Goal: Task Accomplishment & Management: Use online tool/utility

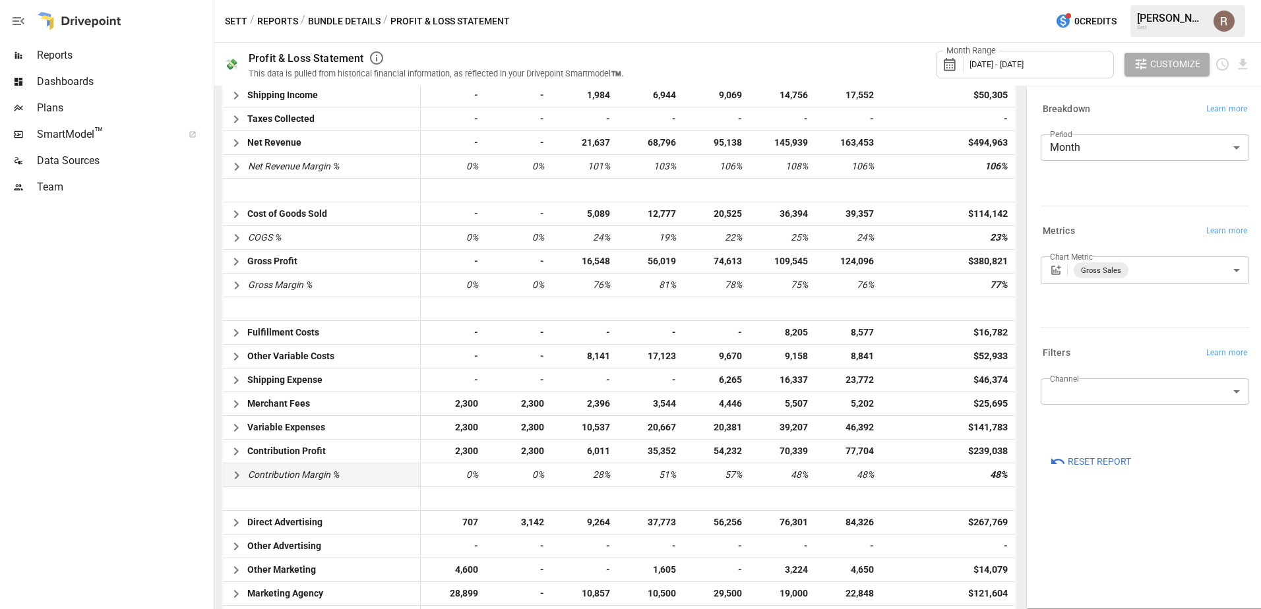
scroll to position [462, 0]
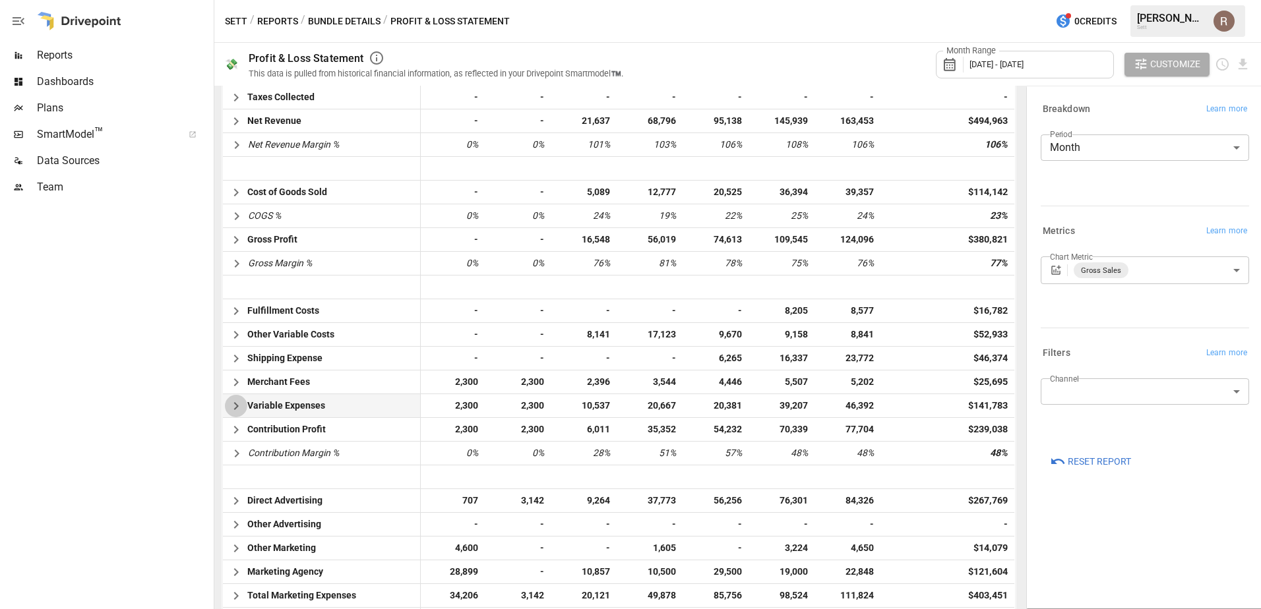
click at [241, 406] on icon "button" at bounding box center [236, 406] width 16 height 16
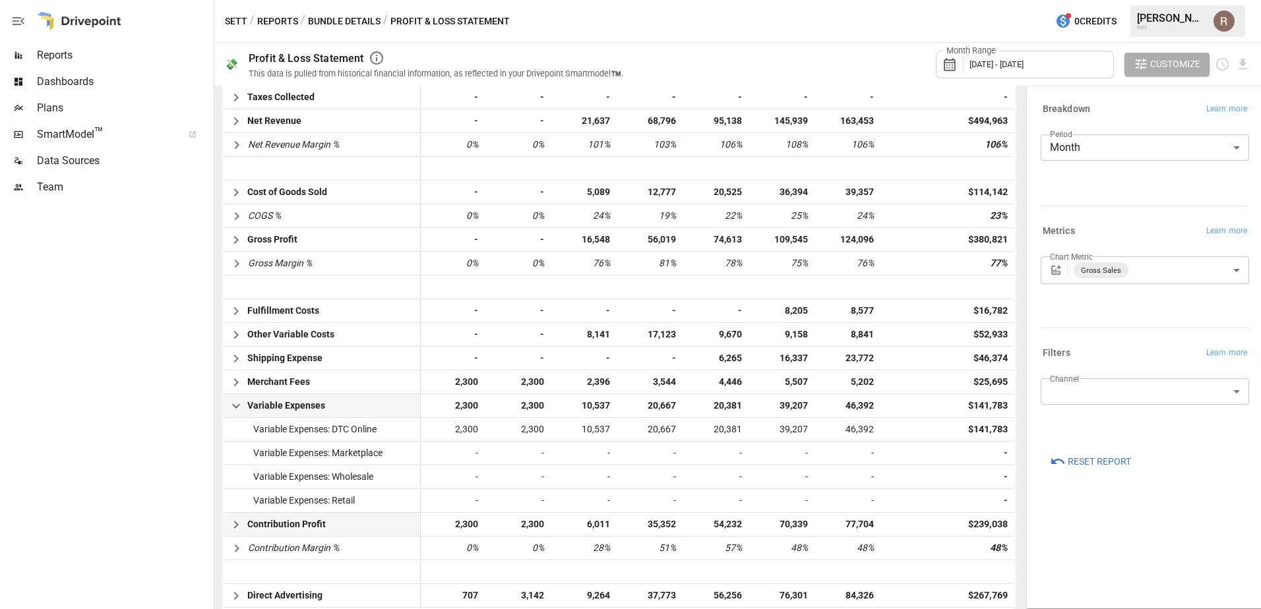
click at [230, 522] on icon "button" at bounding box center [236, 525] width 16 height 16
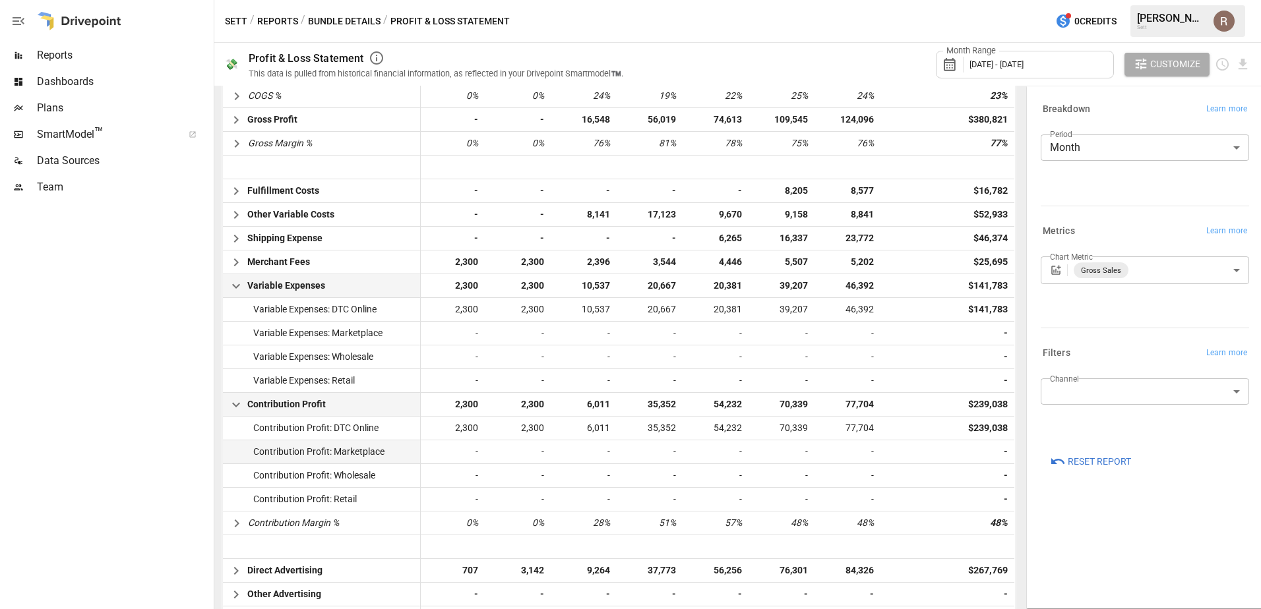
scroll to position [594, 0]
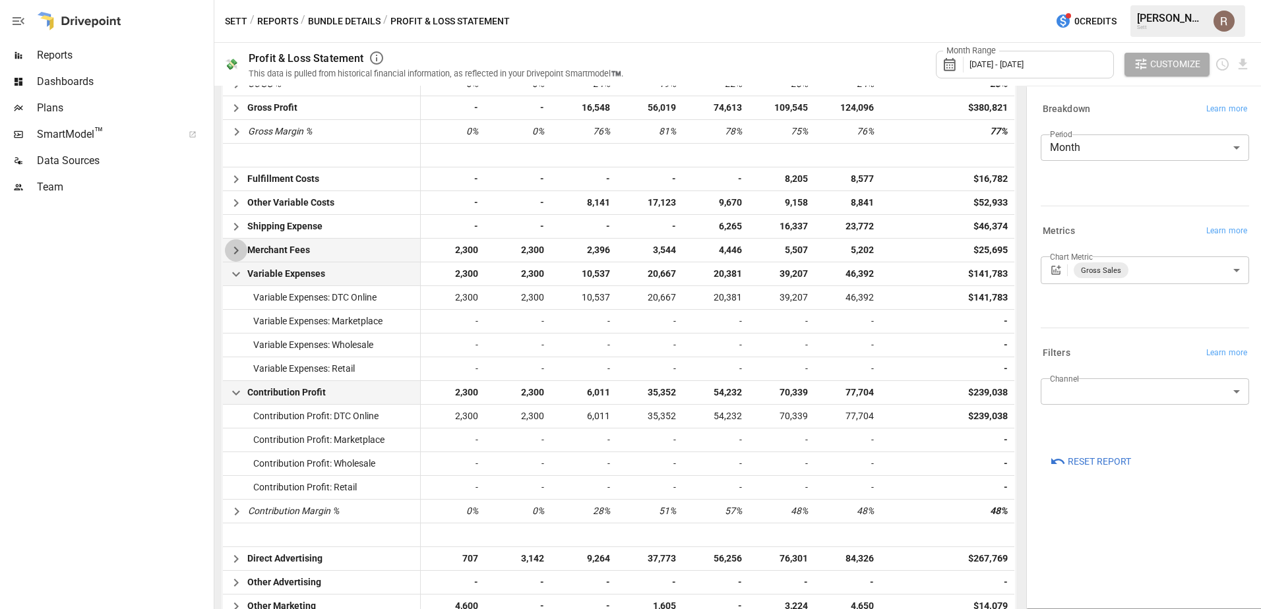
click at [237, 249] on icon "button" at bounding box center [235, 251] width 5 height 8
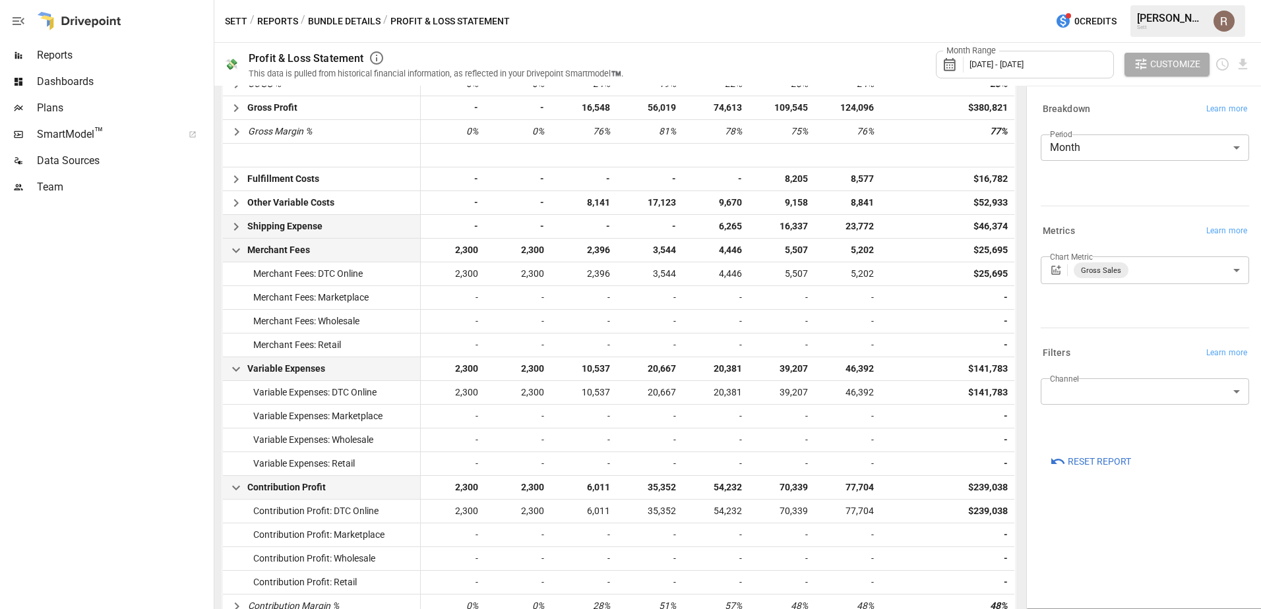
click at [235, 215] on div "Shipping Expense" at bounding box center [274, 226] width 102 height 23
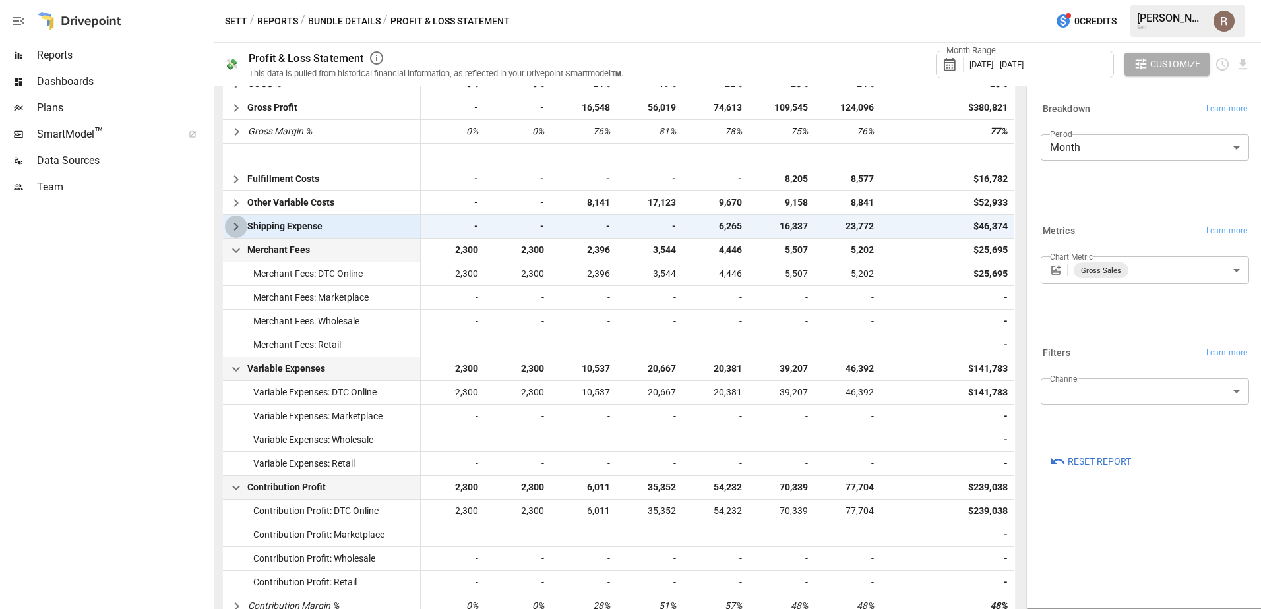
click at [234, 219] on icon "button" at bounding box center [236, 227] width 16 height 16
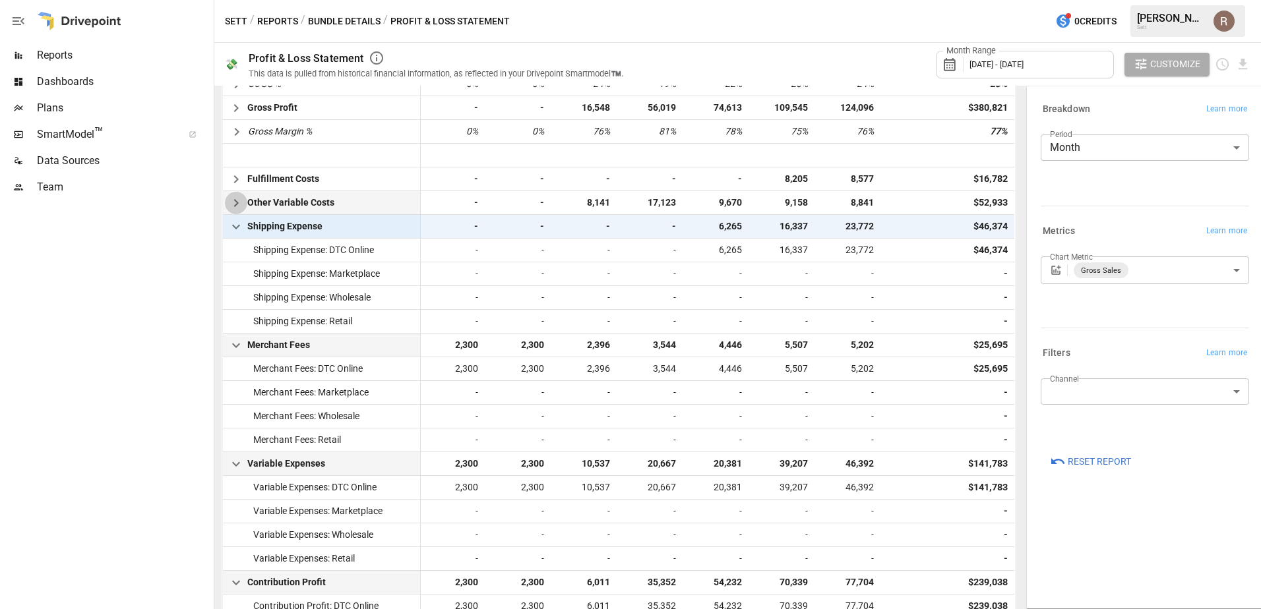
click at [235, 198] on icon "button" at bounding box center [236, 203] width 16 height 16
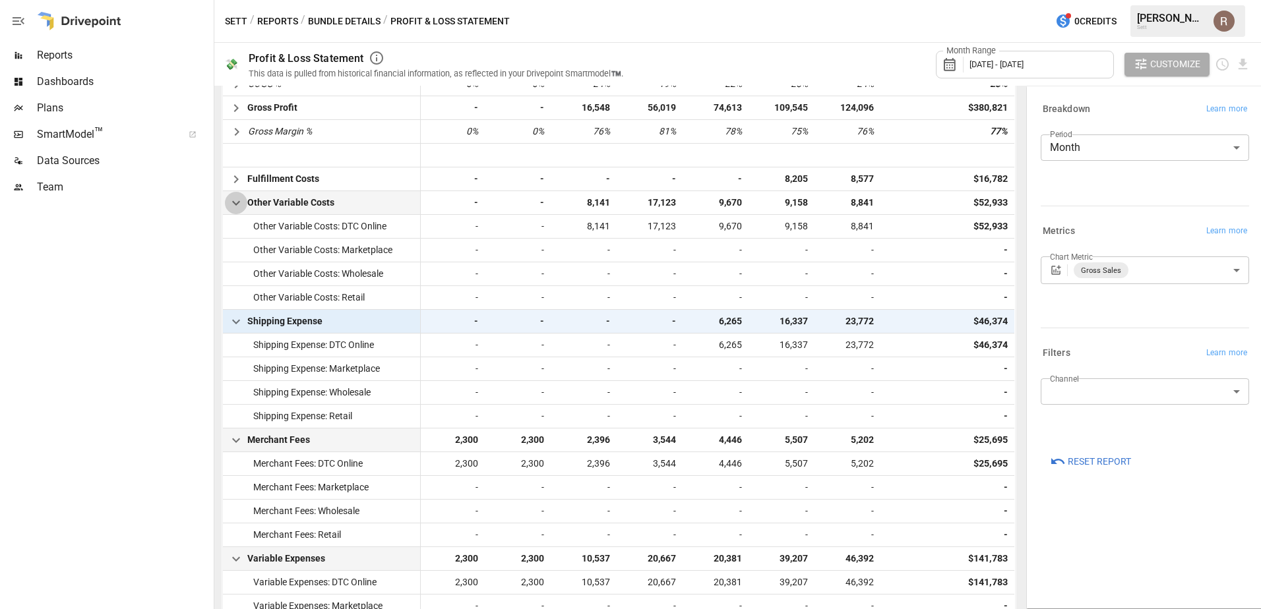
click at [239, 204] on icon "button" at bounding box center [236, 203] width 16 height 16
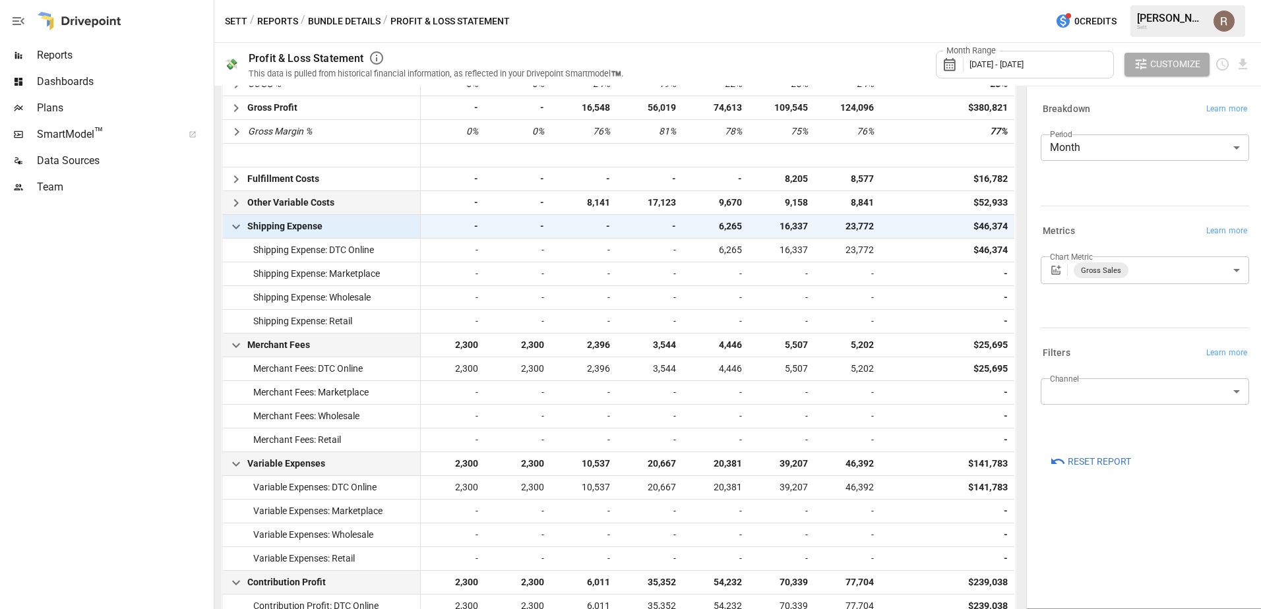
click at [241, 222] on icon "button" at bounding box center [236, 227] width 16 height 16
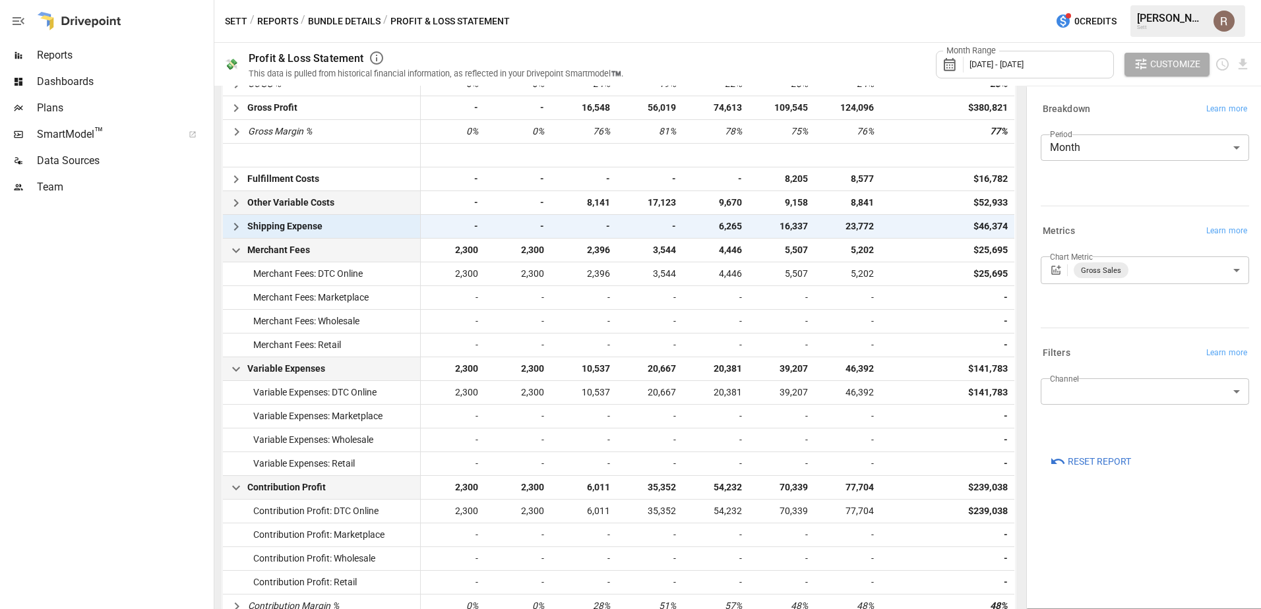
click at [235, 256] on icon "button" at bounding box center [236, 251] width 16 height 16
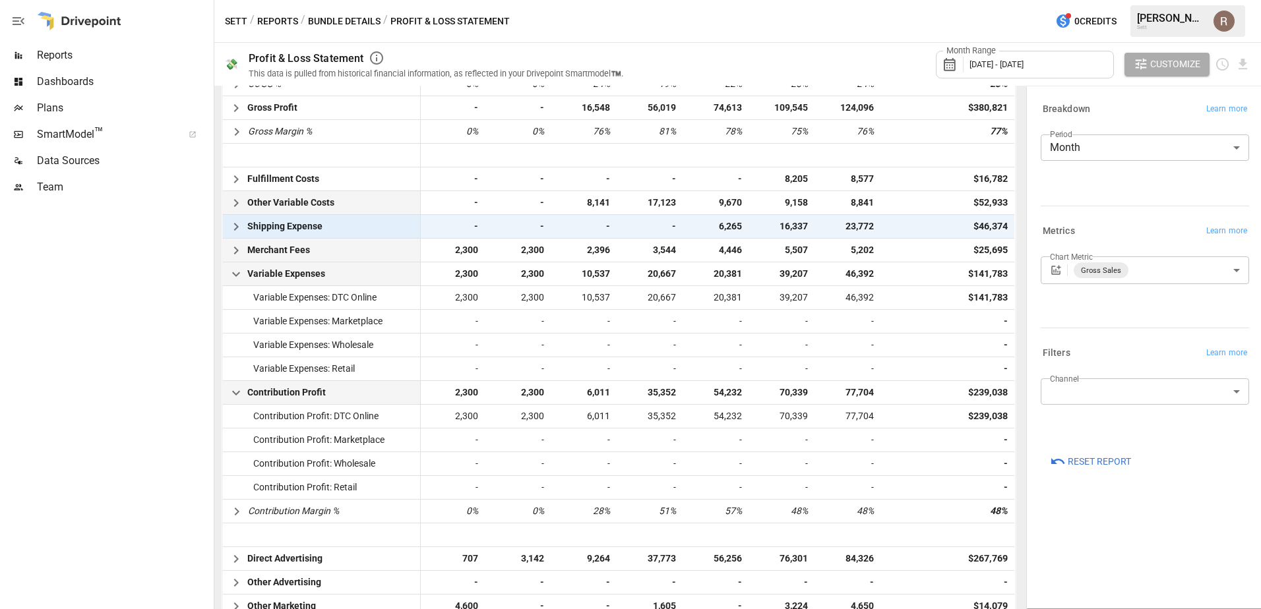
click at [235, 282] on icon "button" at bounding box center [236, 274] width 16 height 16
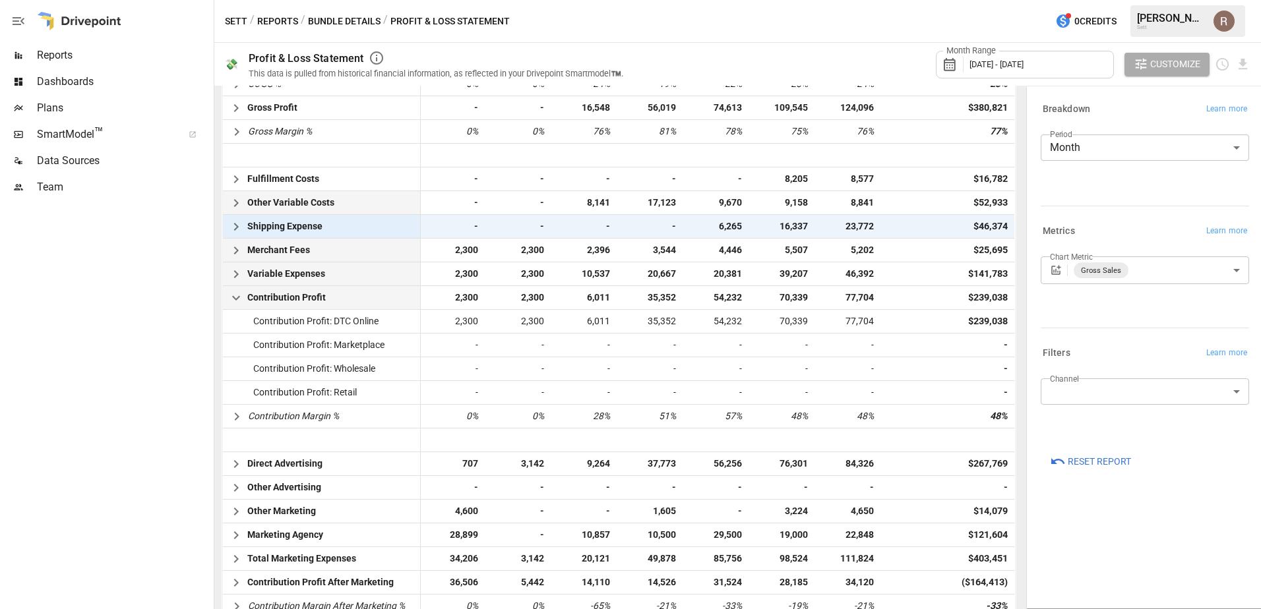
click at [238, 293] on icon "button" at bounding box center [236, 298] width 16 height 16
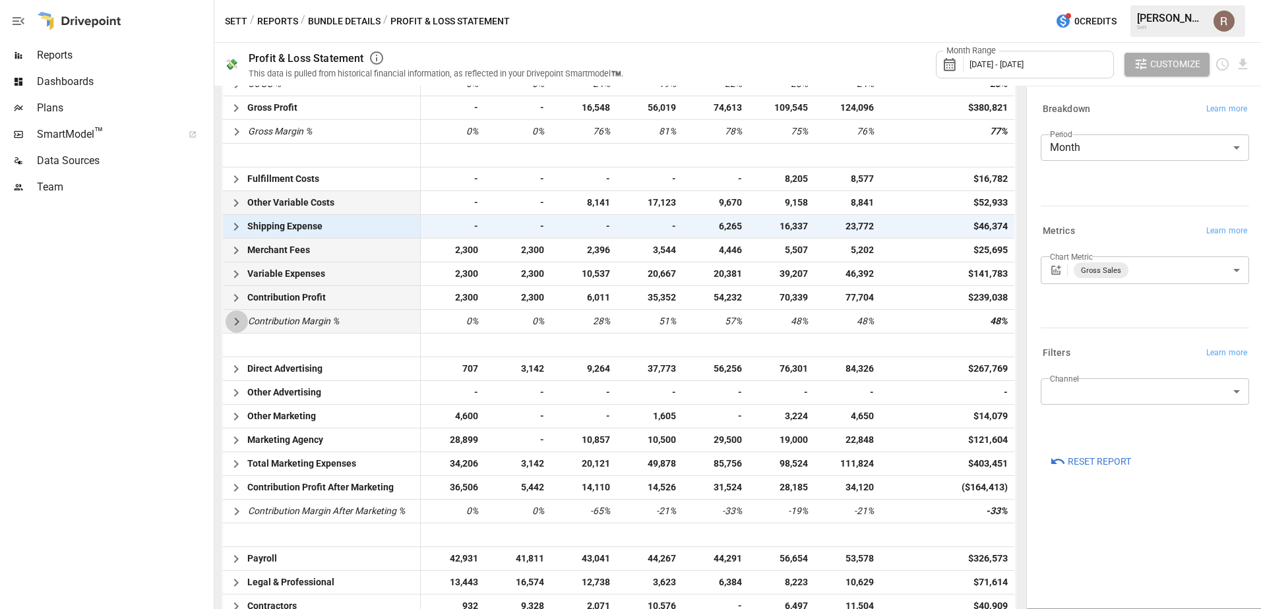
click at [237, 321] on icon "button" at bounding box center [236, 322] width 5 height 8
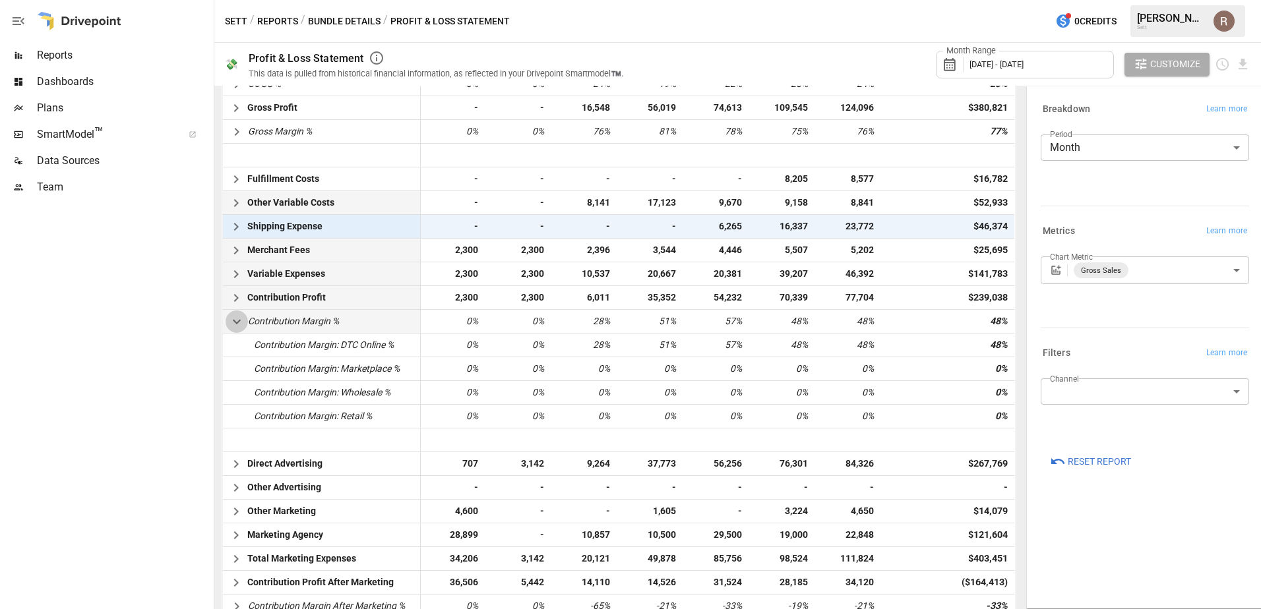
click at [237, 321] on icon "button" at bounding box center [237, 322] width 16 height 16
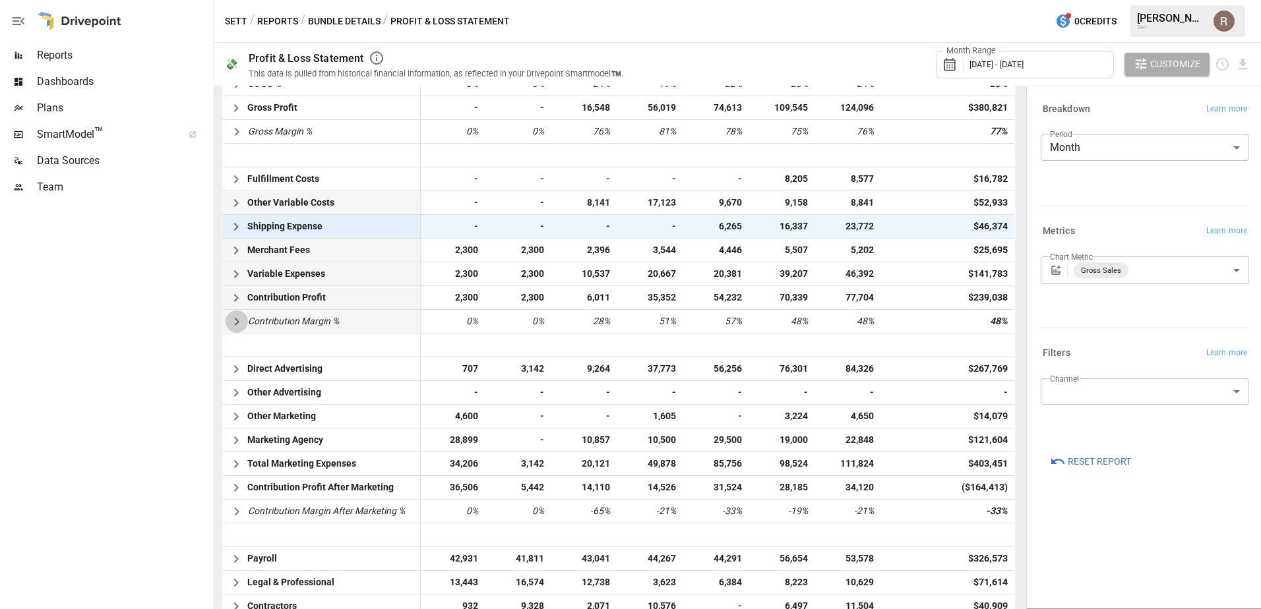
click at [237, 321] on icon "button" at bounding box center [236, 322] width 5 height 8
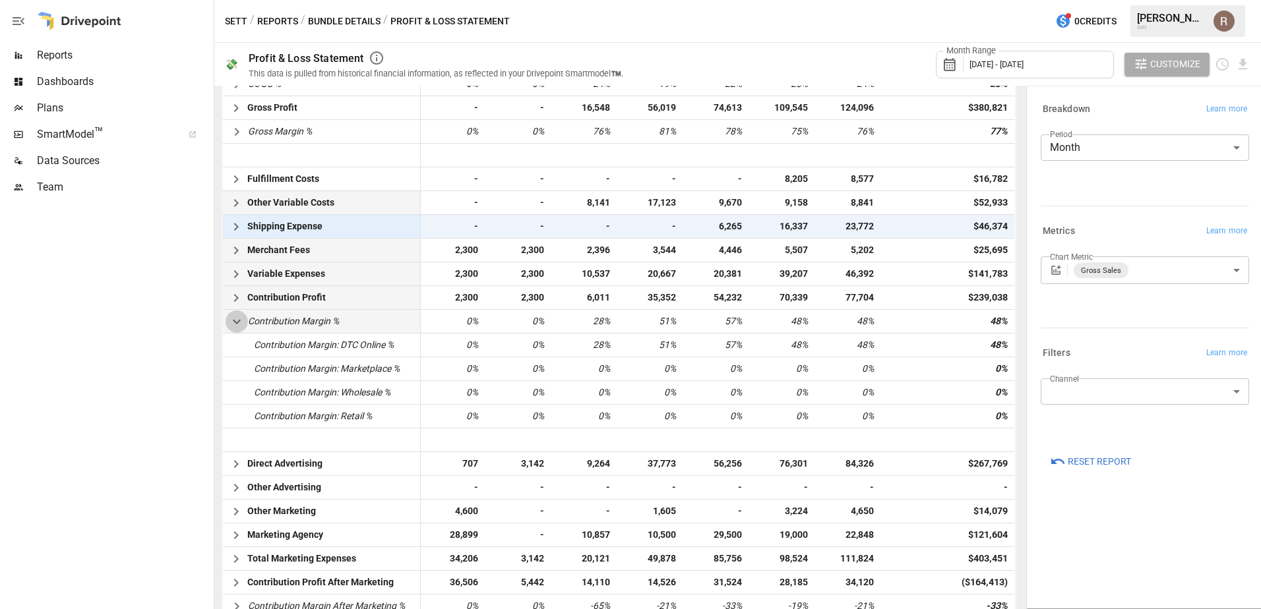
click at [235, 317] on icon "button" at bounding box center [237, 322] width 16 height 16
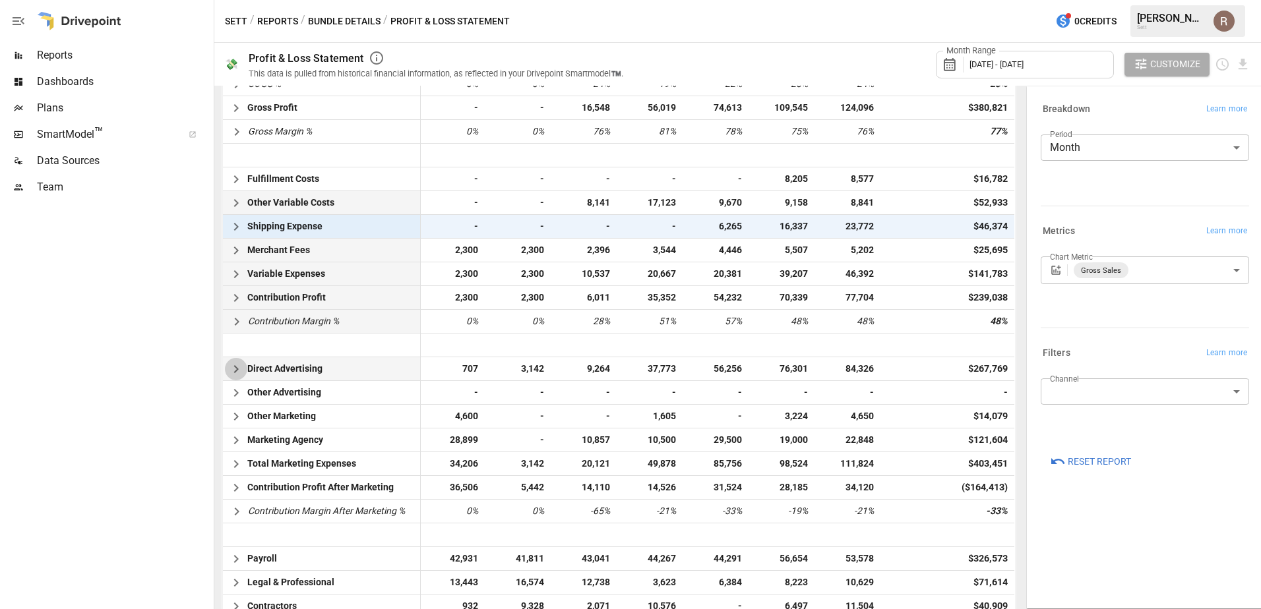
click at [234, 374] on icon "button" at bounding box center [236, 369] width 16 height 16
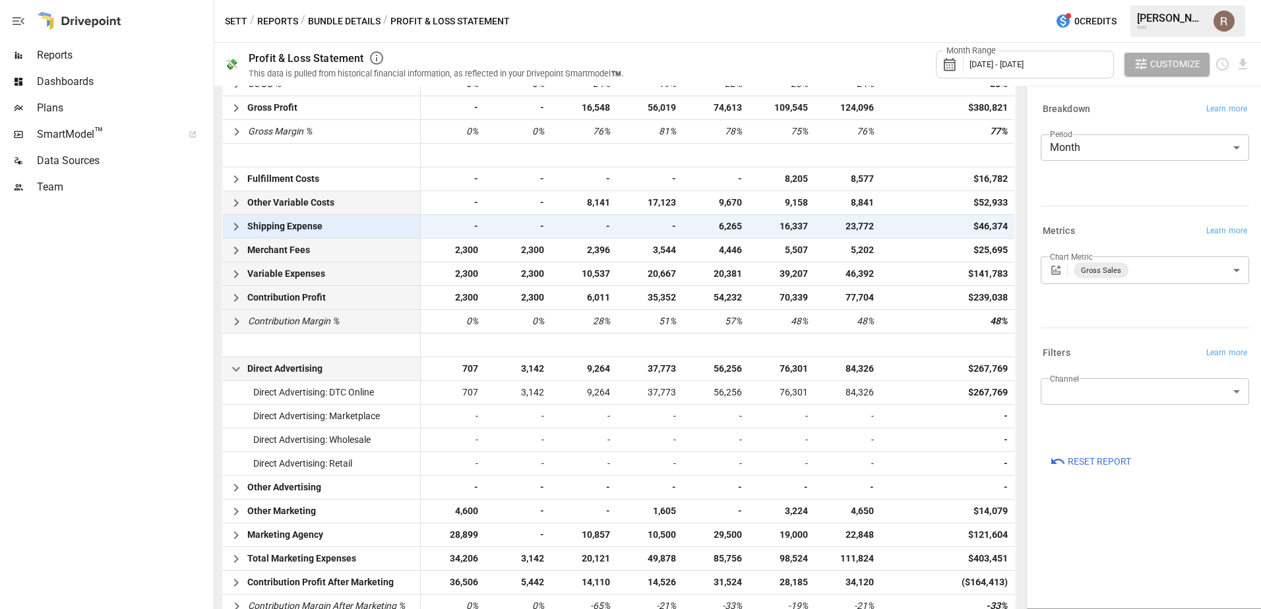
click at [238, 368] on icon "button" at bounding box center [236, 369] width 8 height 5
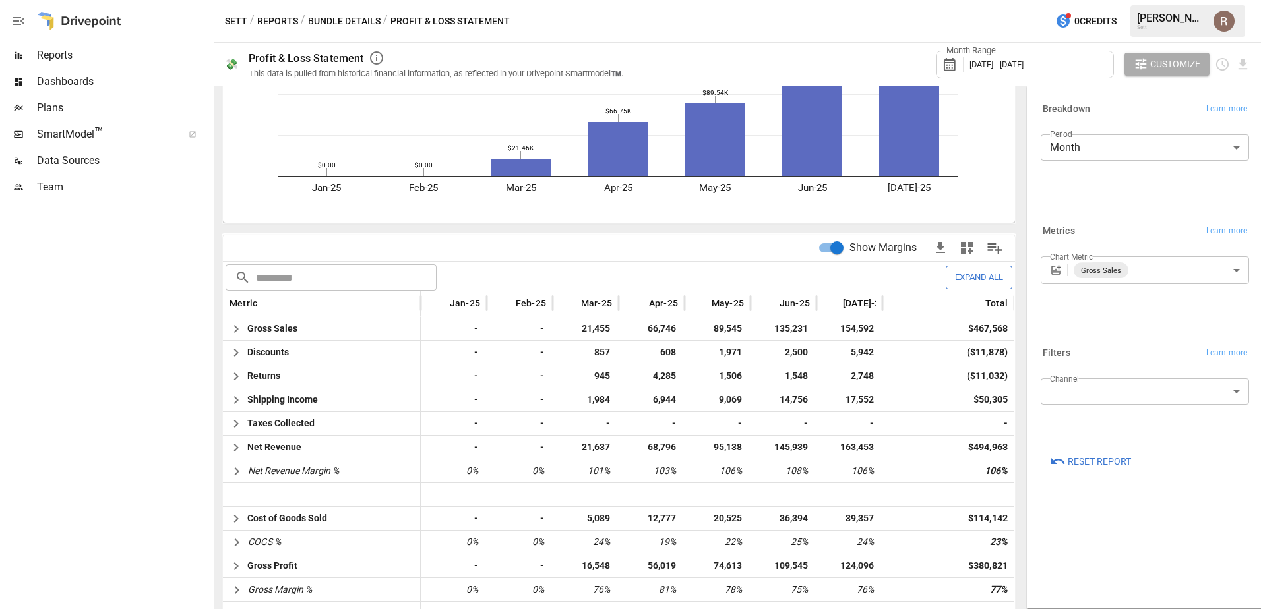
scroll to position [0, 0]
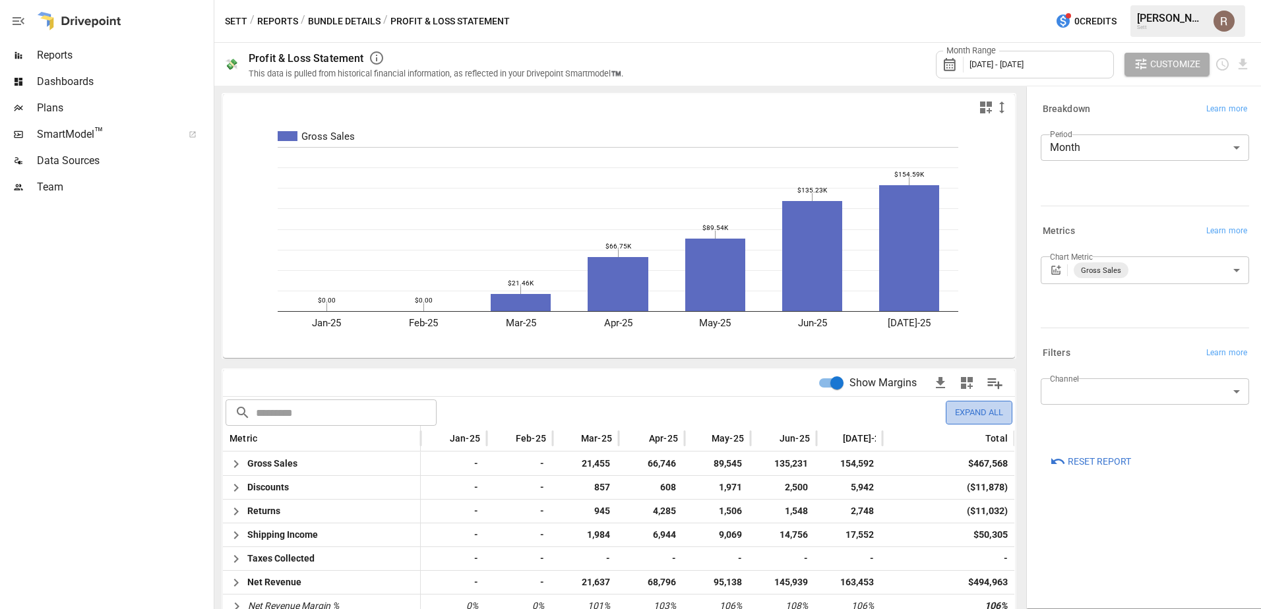
click at [968, 413] on button "Expand All" at bounding box center [979, 412] width 67 height 23
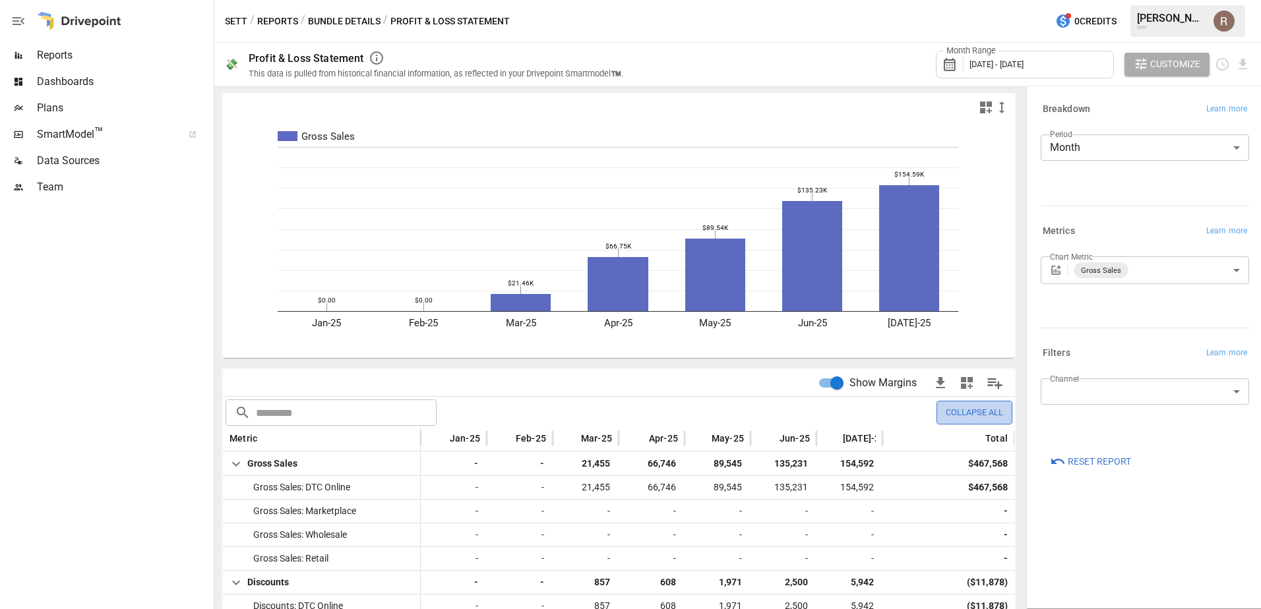
click at [948, 406] on button "Collapse All" at bounding box center [975, 412] width 76 height 23
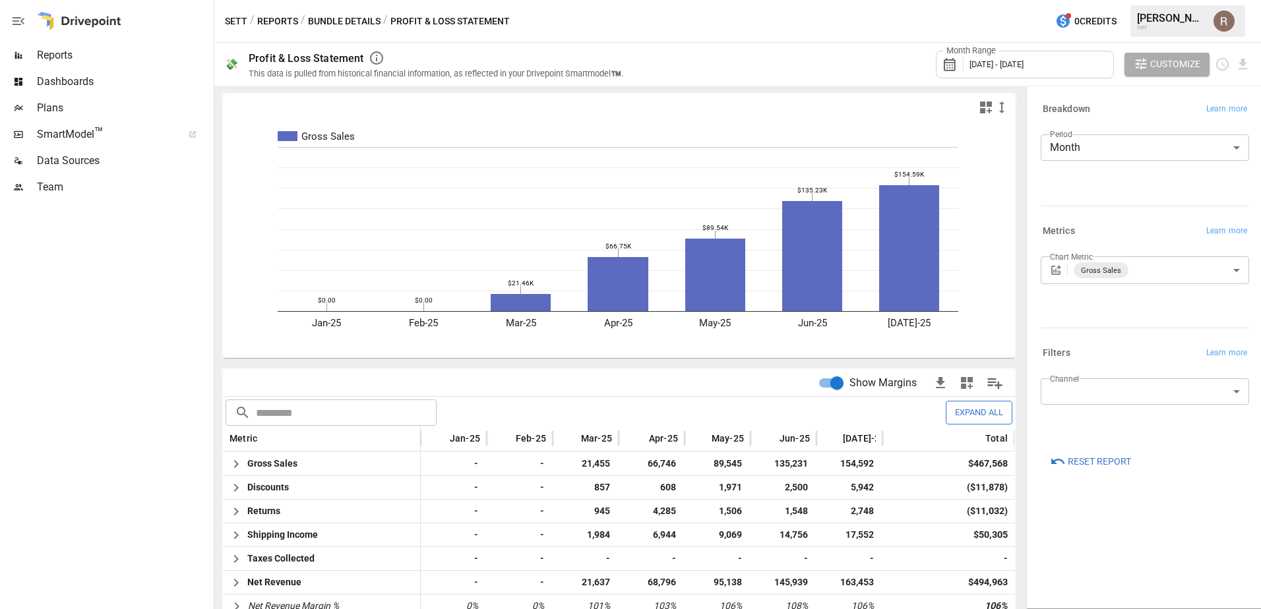
click at [1024, 63] on span "[DATE] - [DATE]" at bounding box center [997, 64] width 54 height 10
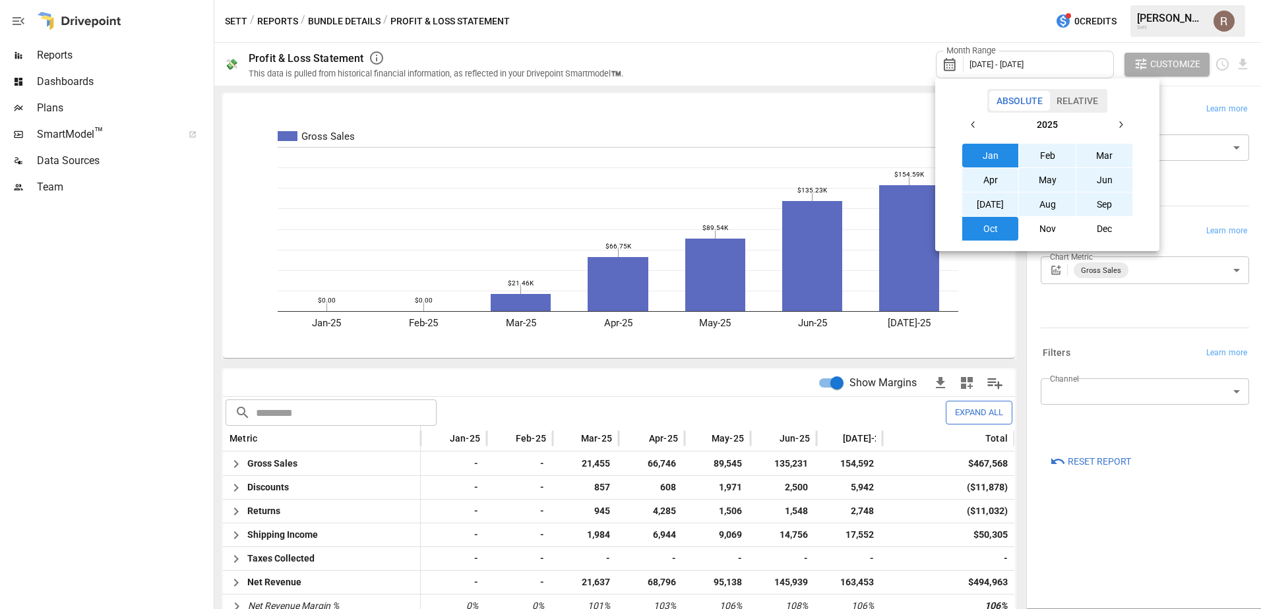
click at [1063, 60] on div at bounding box center [630, 304] width 1261 height 609
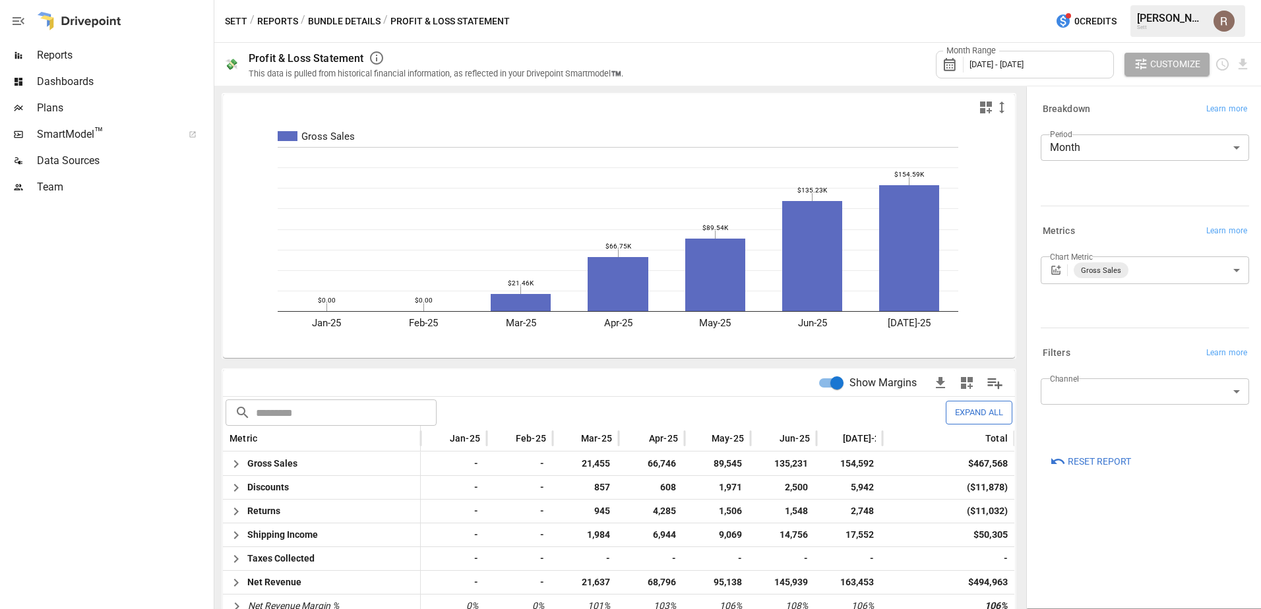
click at [1121, 60] on div "Month Range [DATE] - [DATE] Customize" at bounding box center [1093, 64] width 315 height 43
click at [1085, 60] on div "Month Range [DATE] - [DATE]" at bounding box center [1025, 65] width 178 height 28
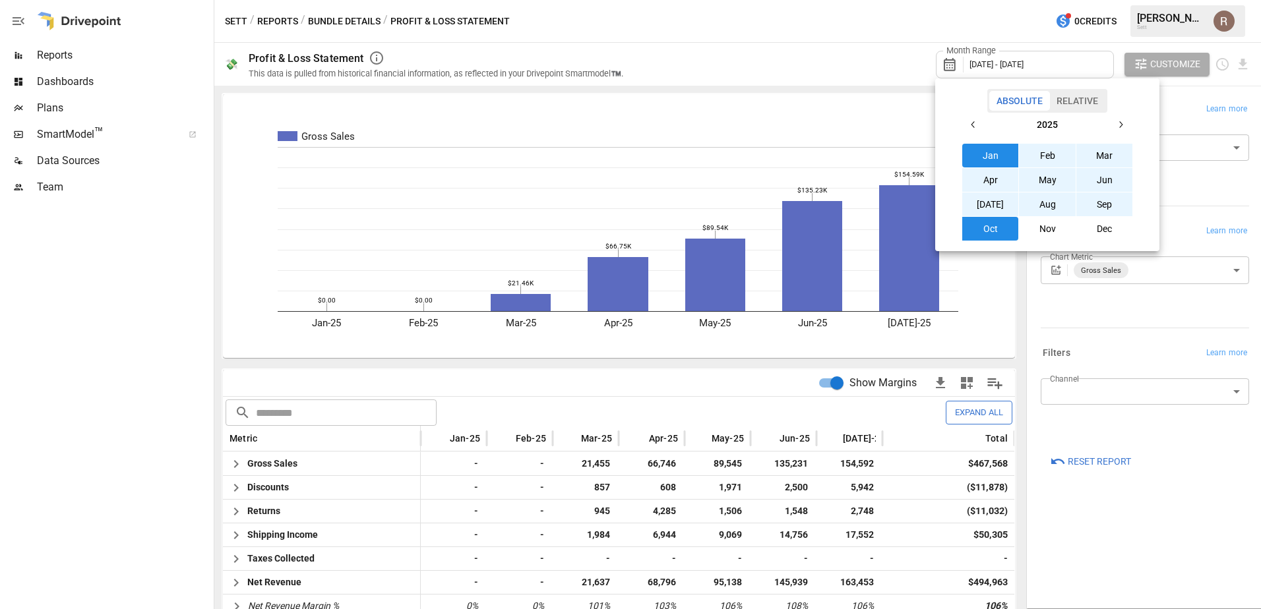
click at [1005, 233] on button "Oct" at bounding box center [990, 229] width 57 height 24
click at [995, 159] on button "Jan" at bounding box center [990, 156] width 57 height 24
click at [962, 144] on button "Jan" at bounding box center [990, 156] width 57 height 24
click at [993, 240] on button "Oct" at bounding box center [990, 229] width 57 height 24
